Goal: Transaction & Acquisition: Purchase product/service

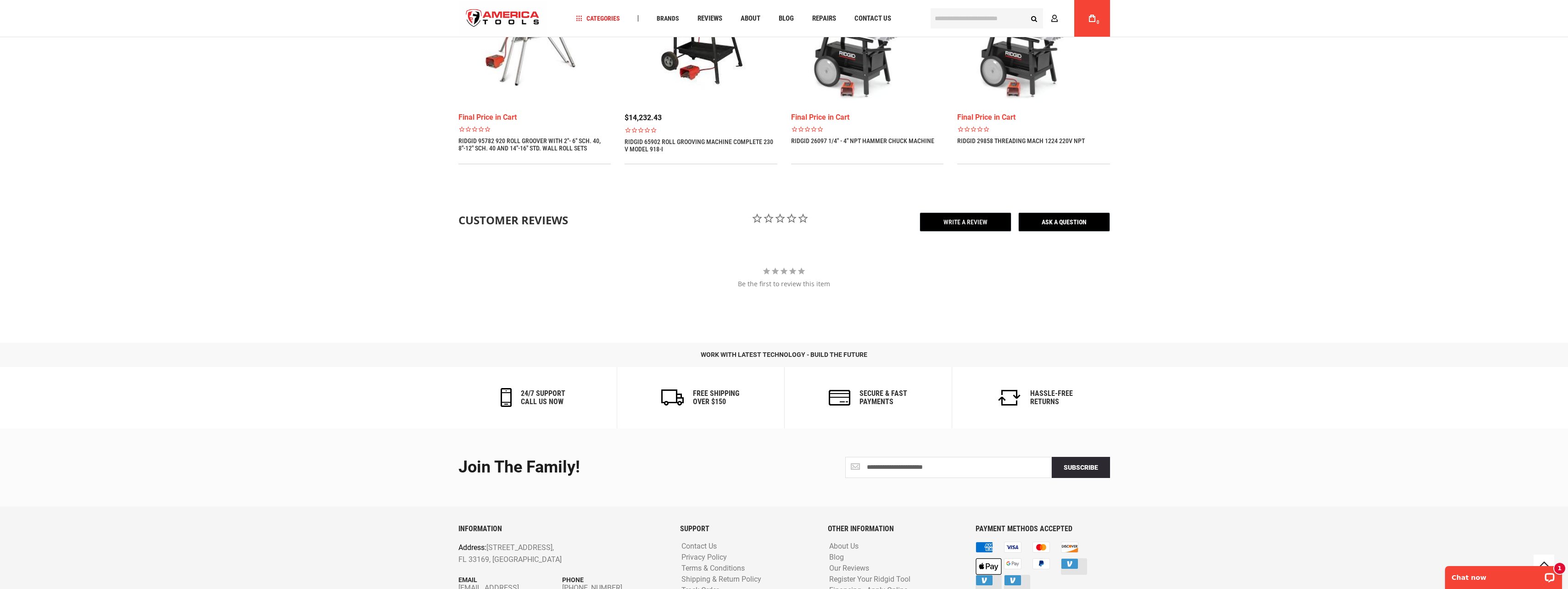
scroll to position [863, 0]
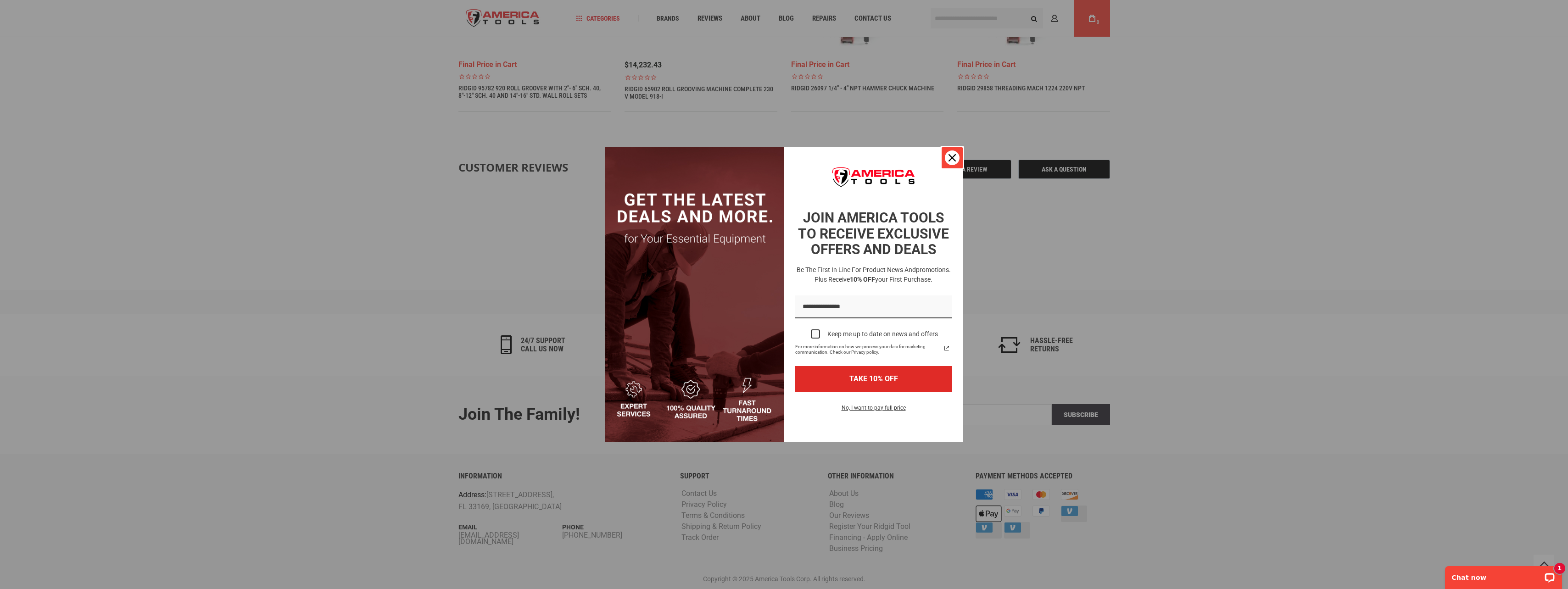
click at [954, 158] on icon "close icon" at bounding box center [952, 158] width 8 height 8
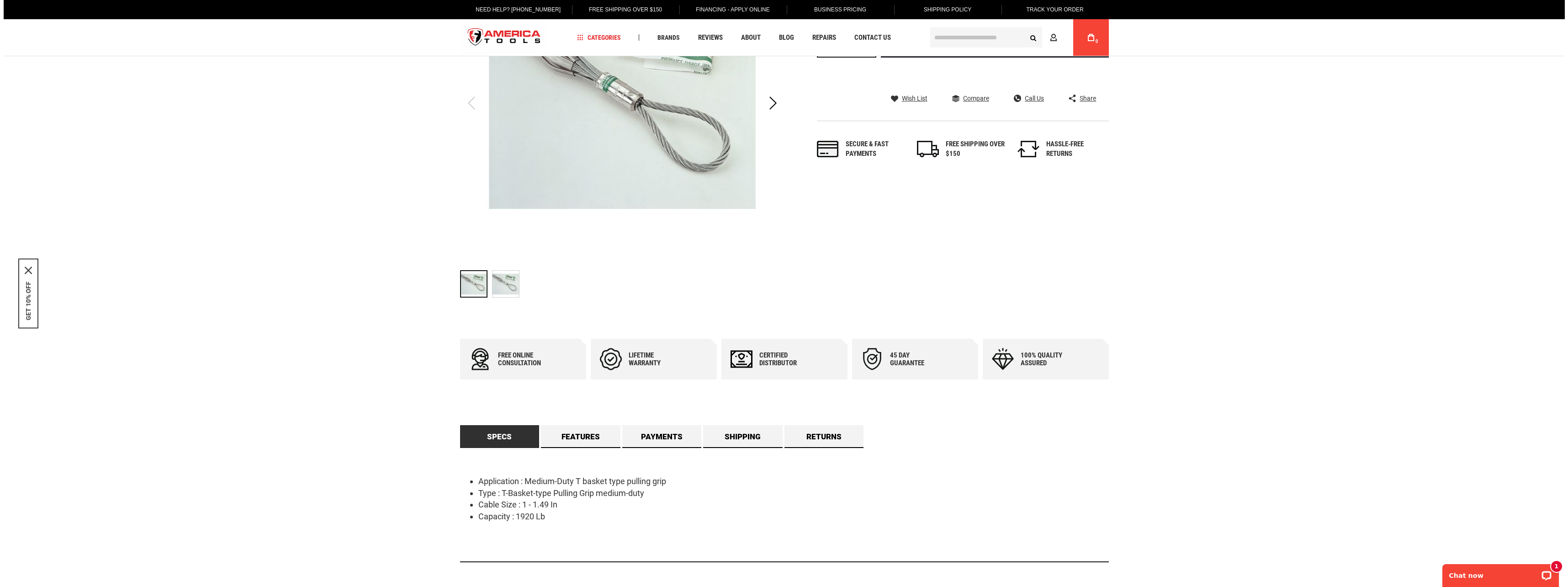
scroll to position [0, 0]
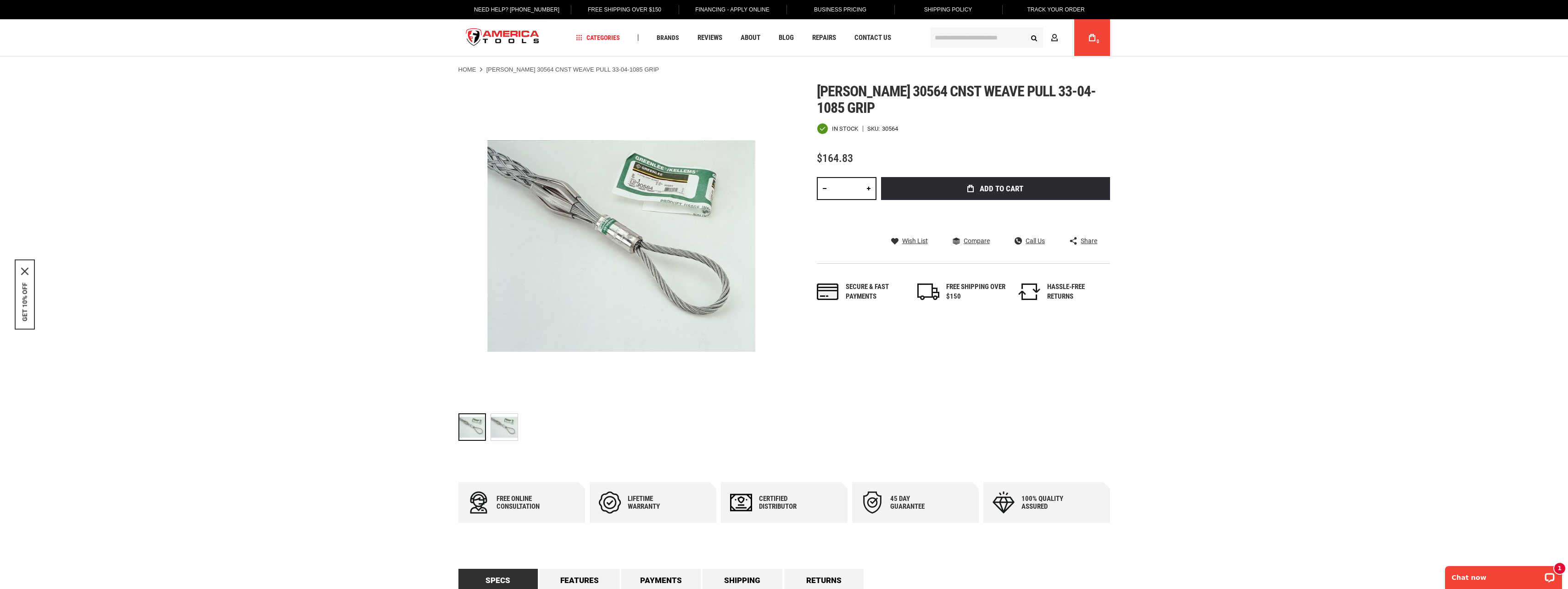
click at [867, 188] on link at bounding box center [869, 188] width 15 height 23
type input "*"
click at [1000, 191] on span "Add to Cart" at bounding box center [1002, 188] width 44 height 8
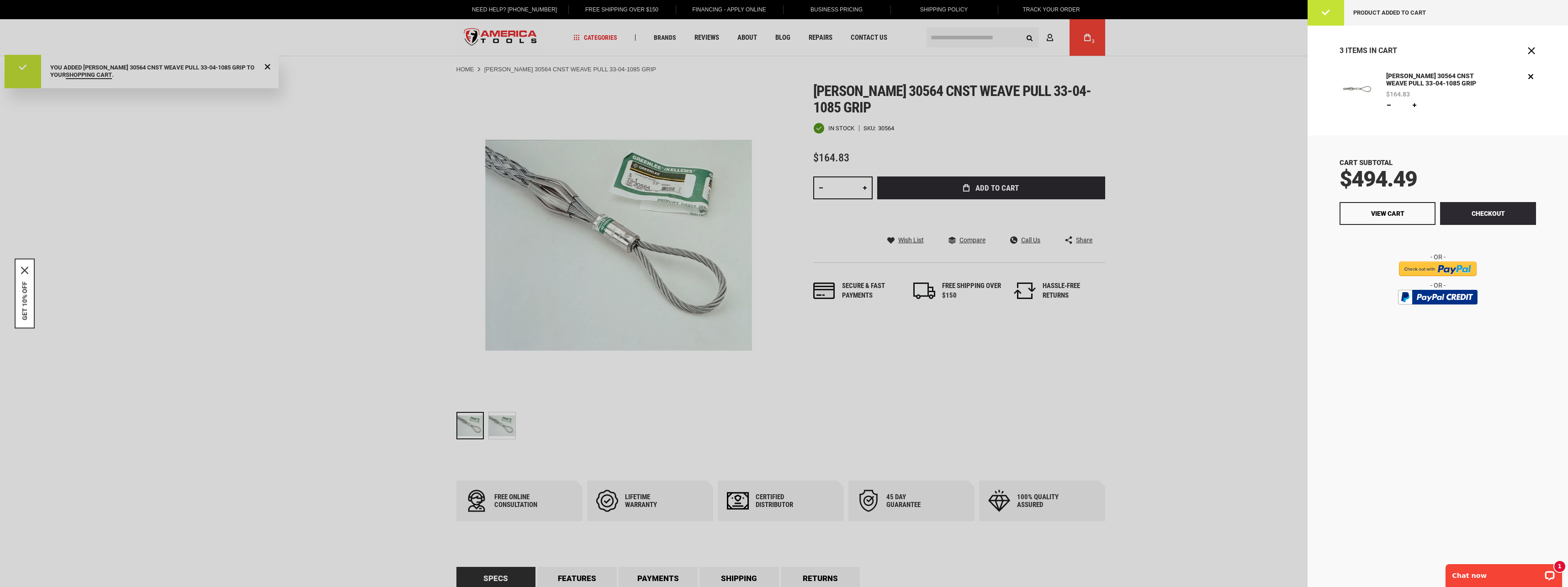
click at [956, 35] on div at bounding box center [784, 294] width 1568 height 587
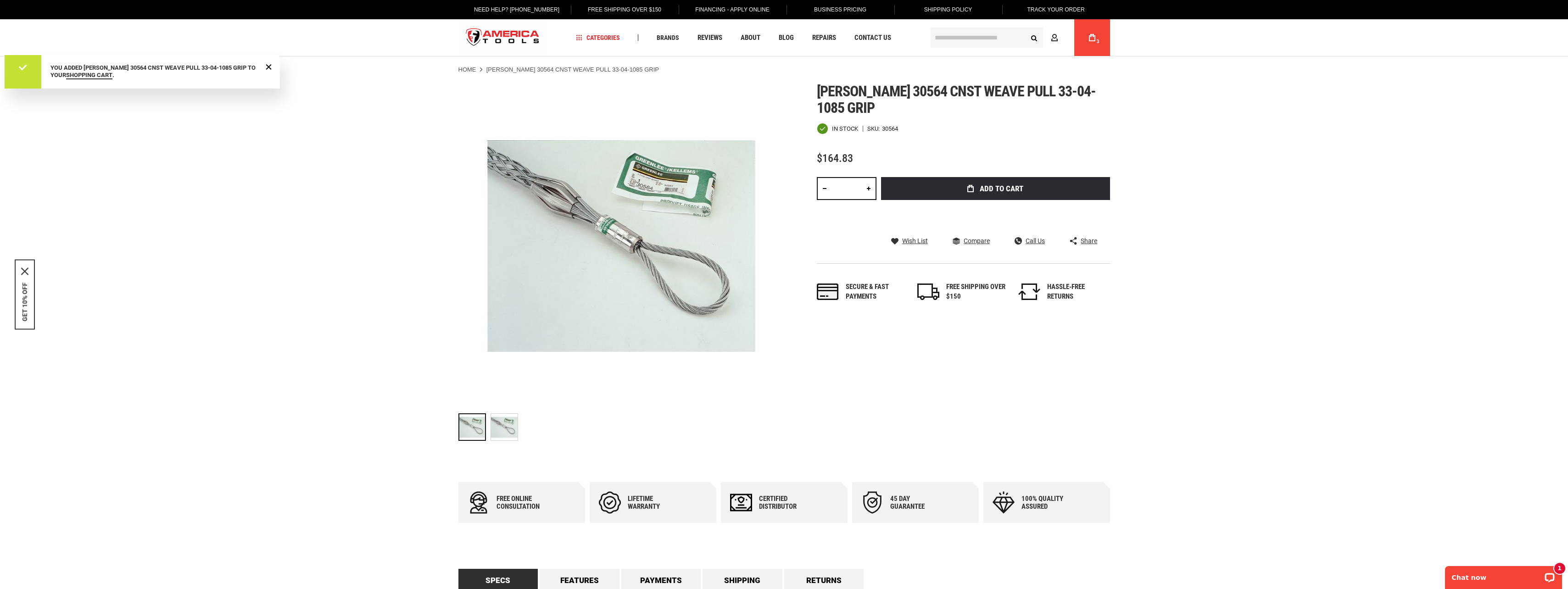
click at [973, 37] on input "text" at bounding box center [987, 38] width 113 height 20
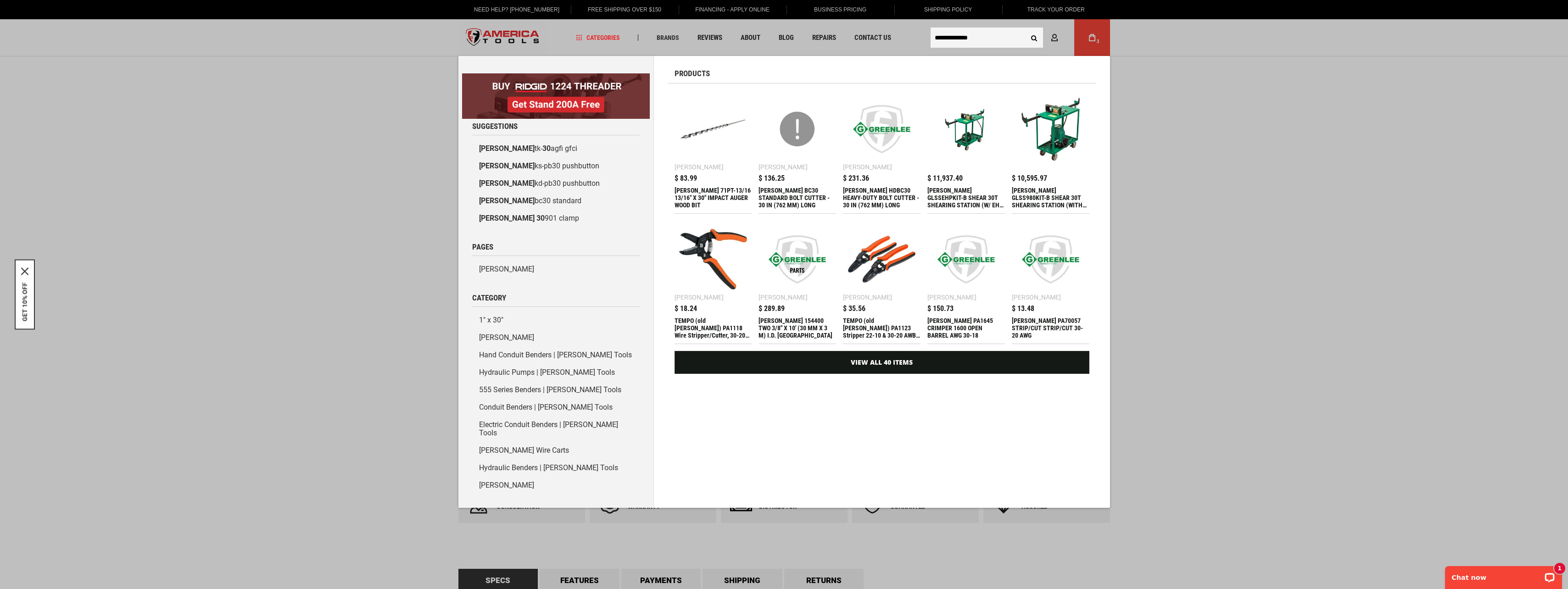
type input "**********"
click at [1026, 29] on button "Search" at bounding box center [1034, 38] width 17 height 17
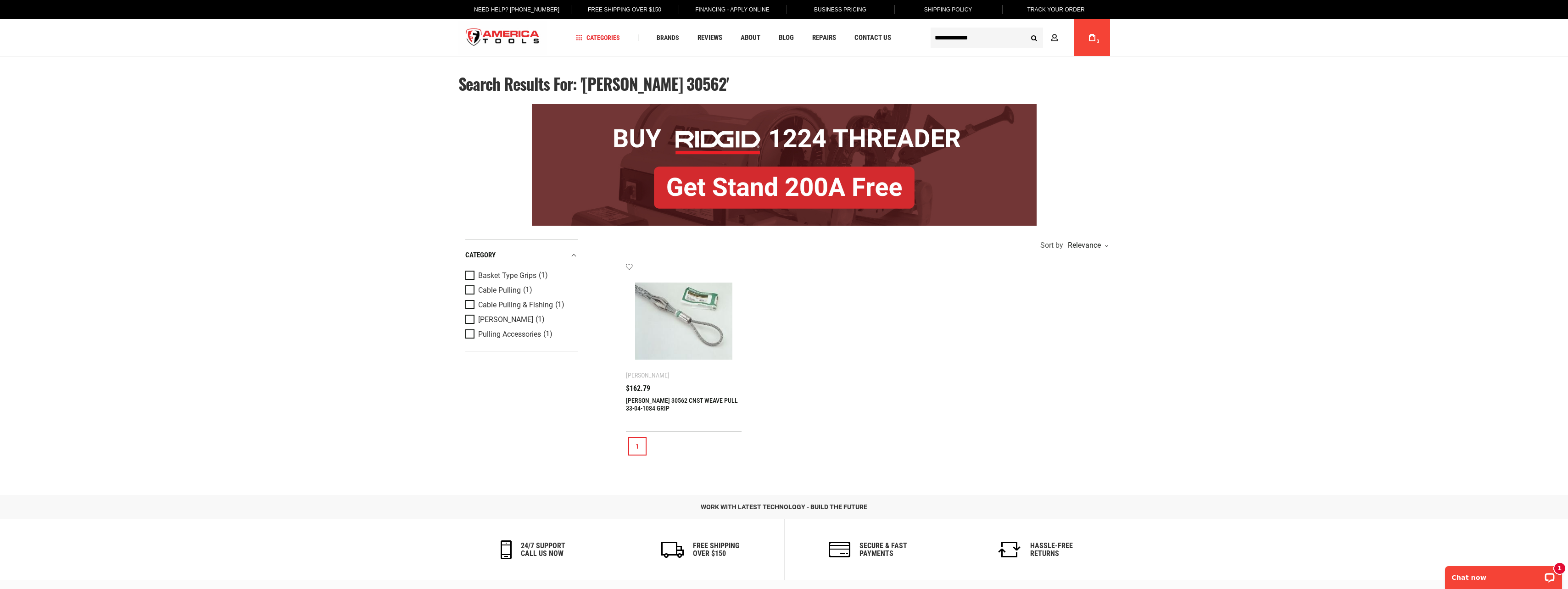
click at [657, 400] on link "[PERSON_NAME] 30562 CNST WEAVE PULL 33-04-1084 GRIP" at bounding box center [682, 404] width 112 height 15
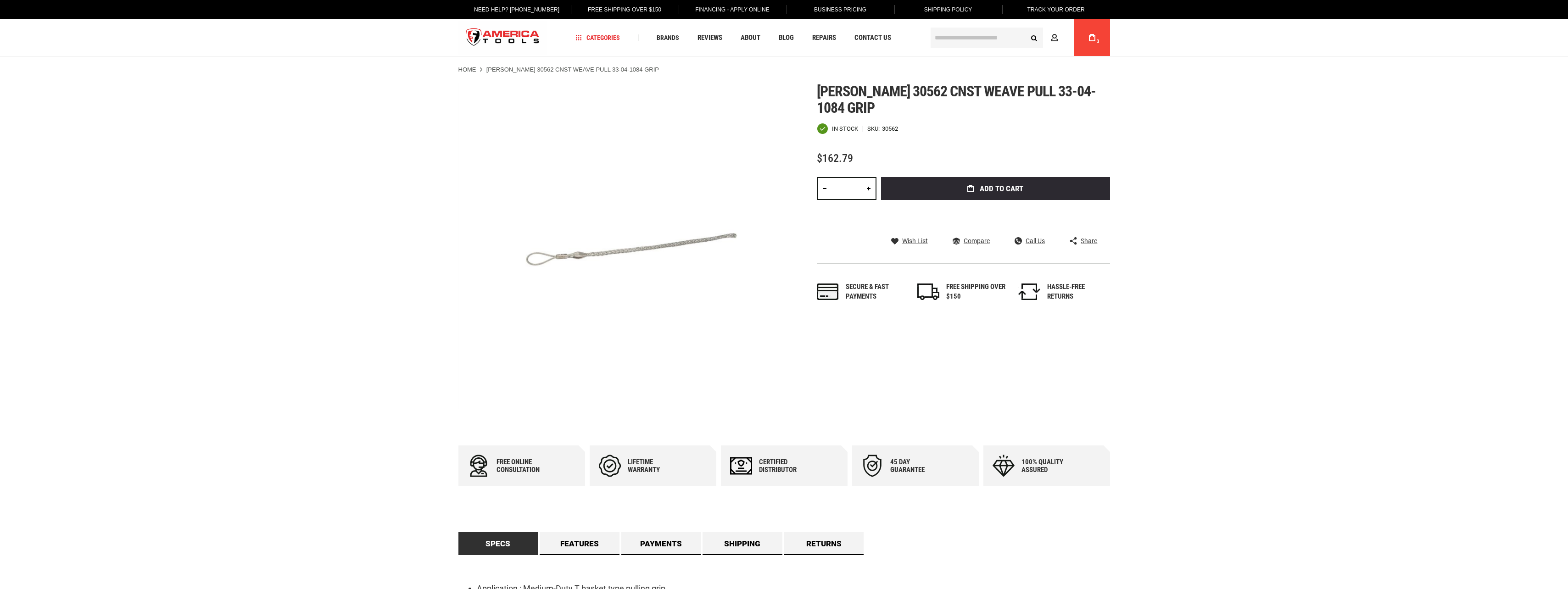
click at [867, 190] on link at bounding box center [869, 188] width 15 height 23
type input "*"
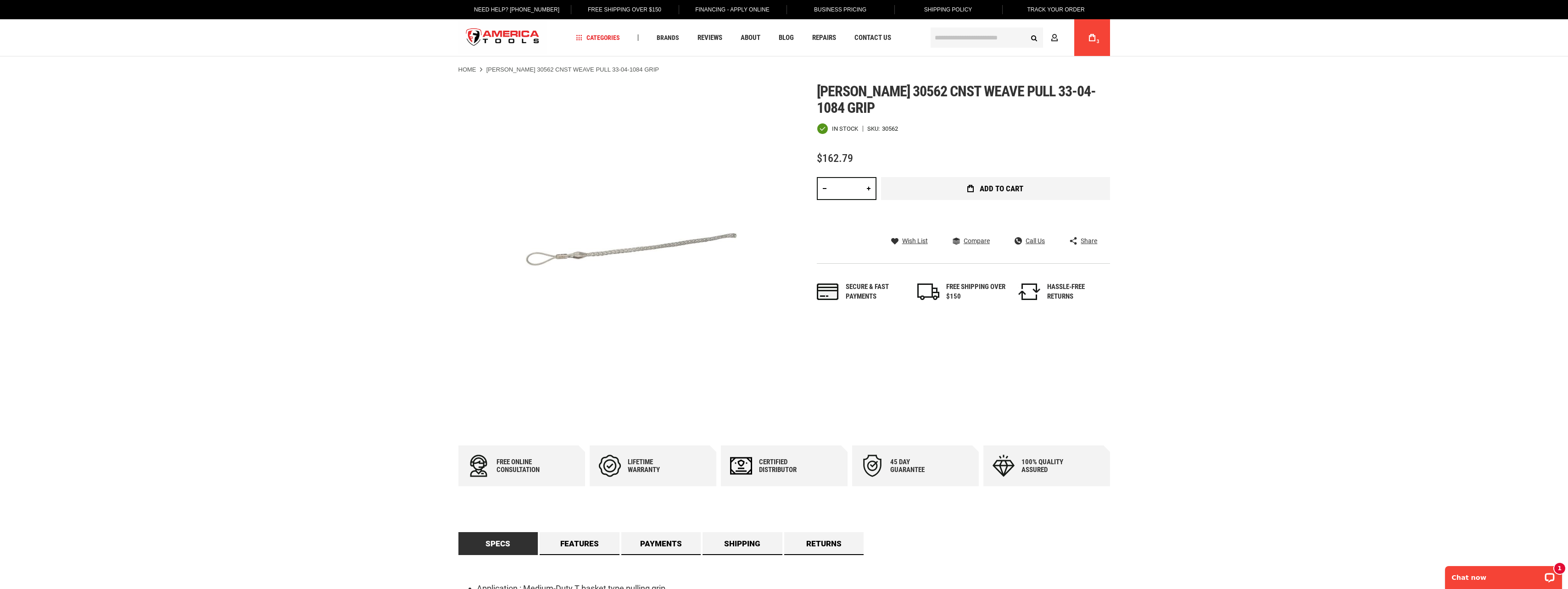
click at [987, 190] on span "Add to Cart" at bounding box center [1002, 188] width 44 height 8
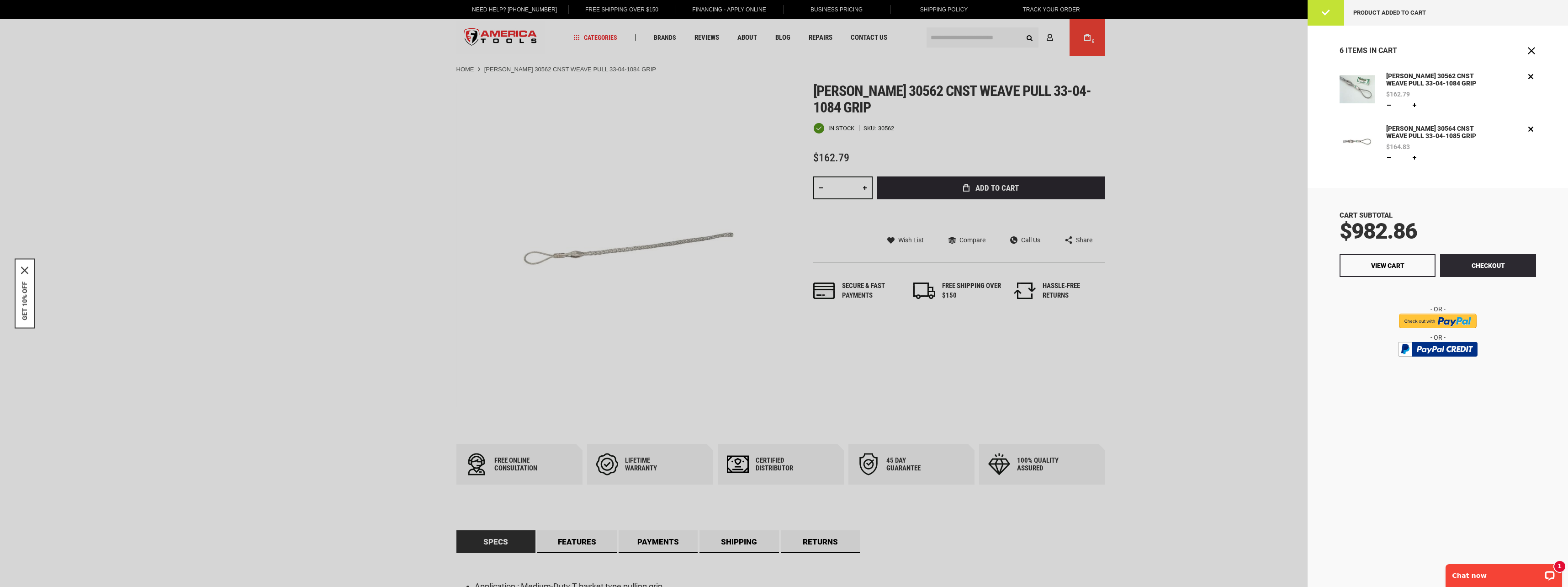
click at [1391, 158] on link at bounding box center [1389, 158] width 8 height 8
click at [1389, 158] on link at bounding box center [1389, 158] width 8 height 8
type input "*"
click at [1389, 103] on link at bounding box center [1389, 105] width 8 height 8
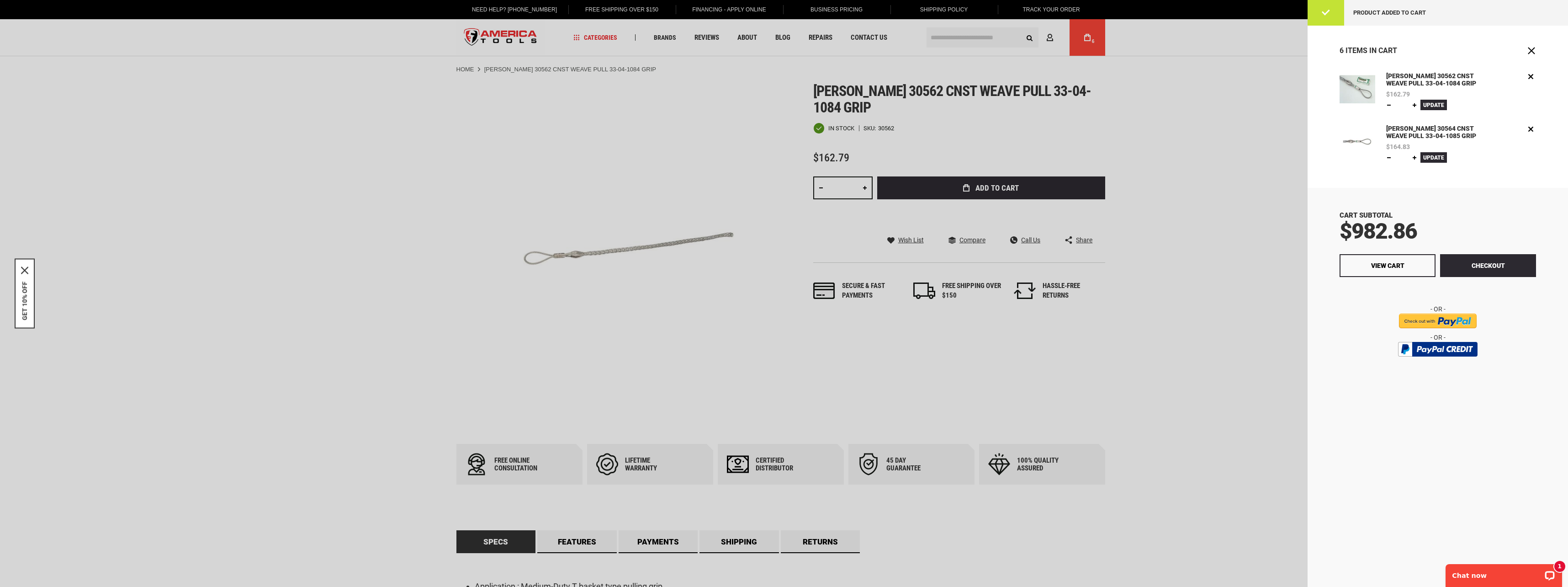
type input "*"
